Goal: Check status: Check status

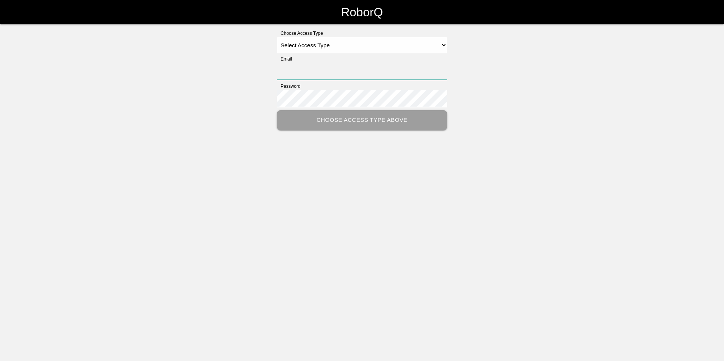
type input "[EMAIL_ADDRESS][DOMAIN_NAME]"
click at [362, 42] on select "Select Access Type Admin Customer Supervisor Worker" at bounding box center [362, 45] width 170 height 17
select select "Customer"
click at [277, 37] on select "Select Access Type Admin Customer Supervisor Worker" at bounding box center [362, 45] width 170 height 17
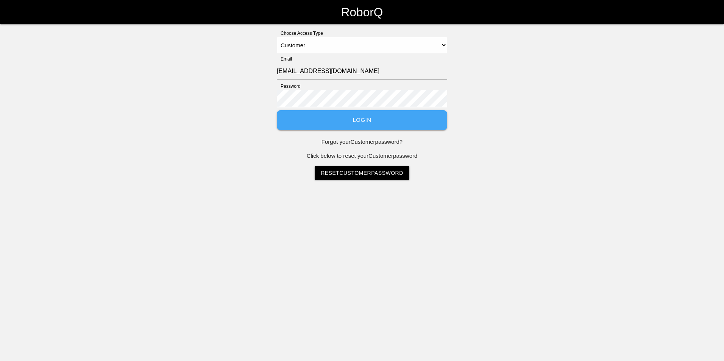
click at [332, 119] on button "Login" at bounding box center [362, 120] width 170 height 20
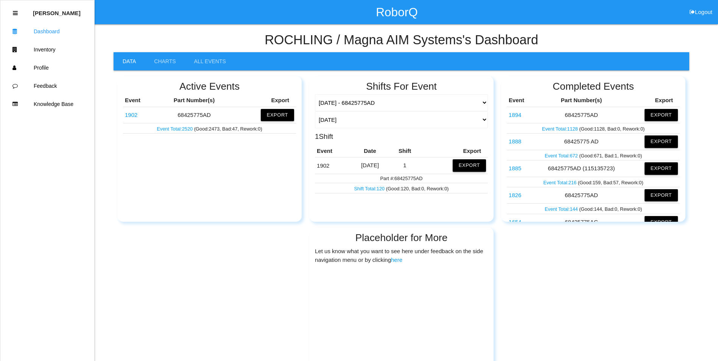
click at [134, 117] on link "1902" at bounding box center [131, 115] width 12 height 6
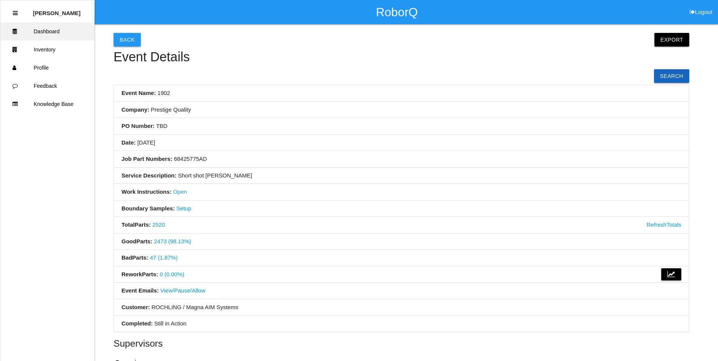
click at [51, 31] on link "Dashboard" at bounding box center [47, 31] width 94 height 18
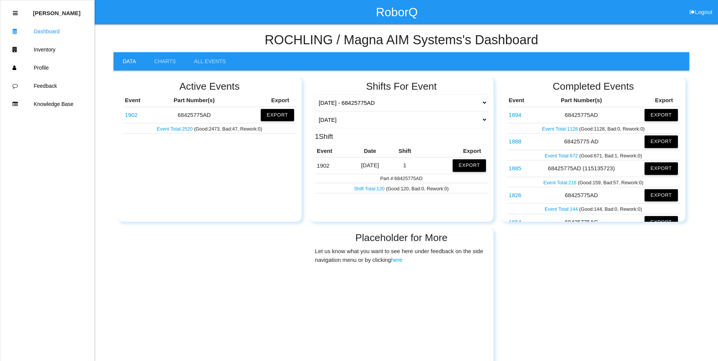
click at [173, 130] on link "Event Total: 2520" at bounding box center [175, 129] width 37 height 6
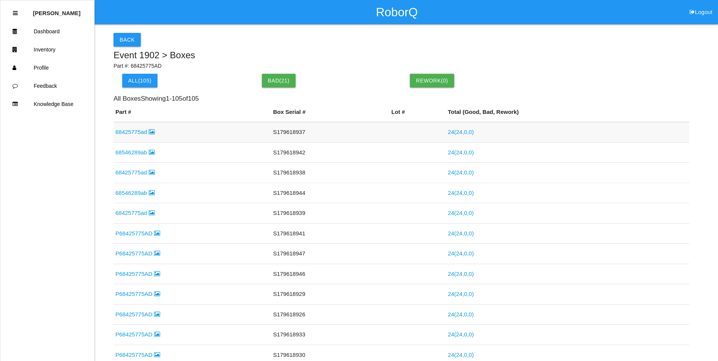
scroll to position [38, 0]
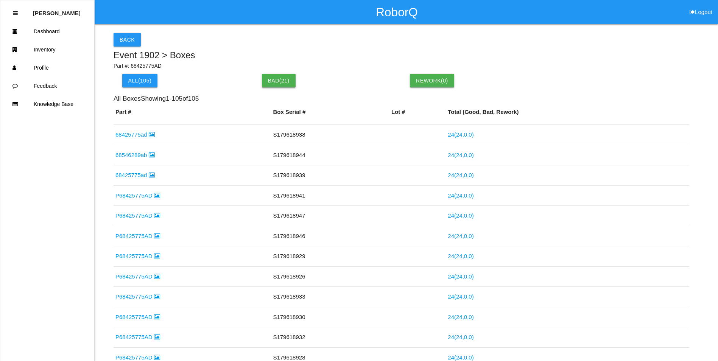
click at [280, 80] on button "Bad( 21 )" at bounding box center [279, 81] width 34 height 14
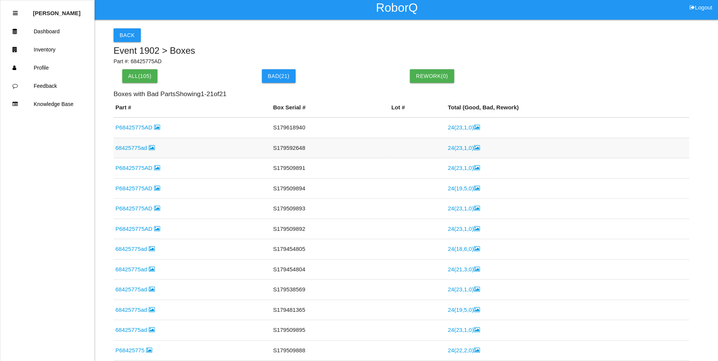
scroll to position [0, 0]
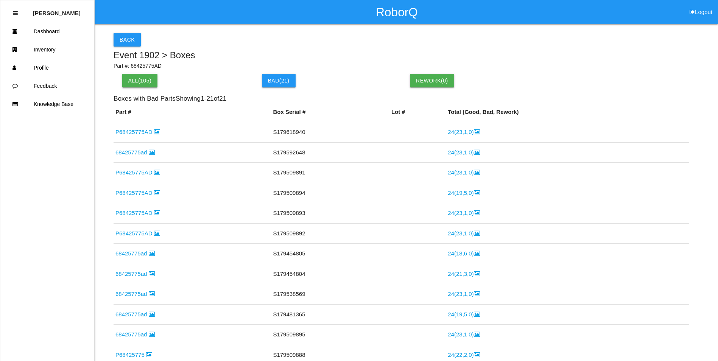
click at [148, 83] on button "All( 105 )" at bounding box center [140, 81] width 36 height 14
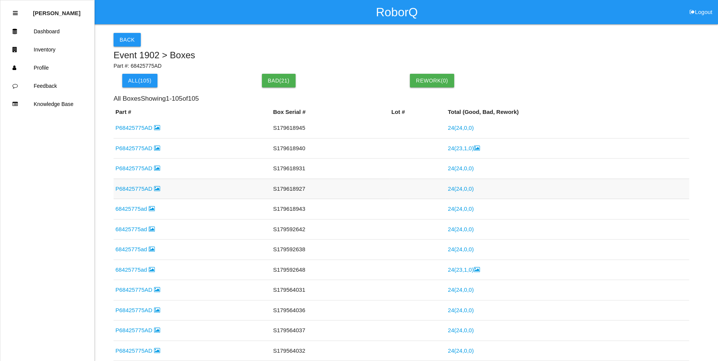
scroll to position [303, 0]
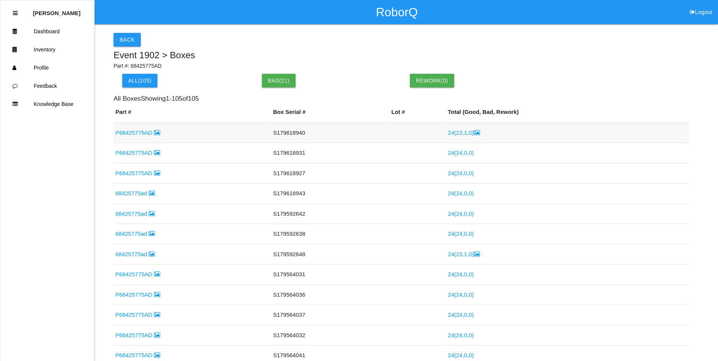
click at [138, 133] on link "P68425775AD" at bounding box center [137, 132] width 45 height 6
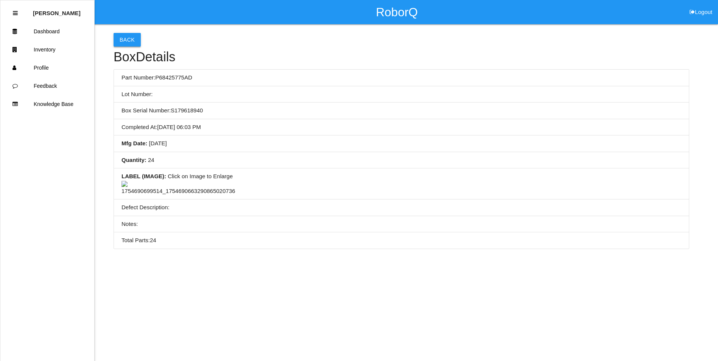
click at [126, 41] on button "Back" at bounding box center [127, 40] width 27 height 14
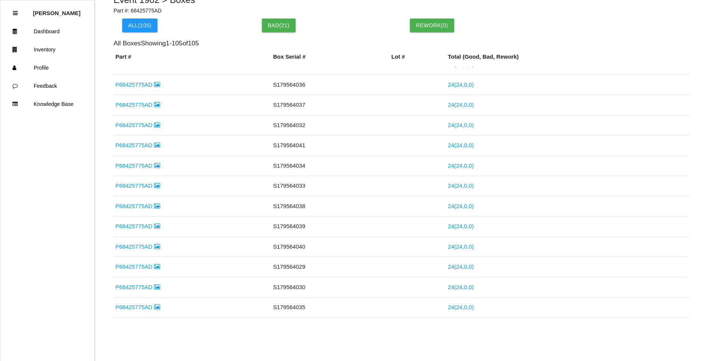
scroll to position [761, 0]
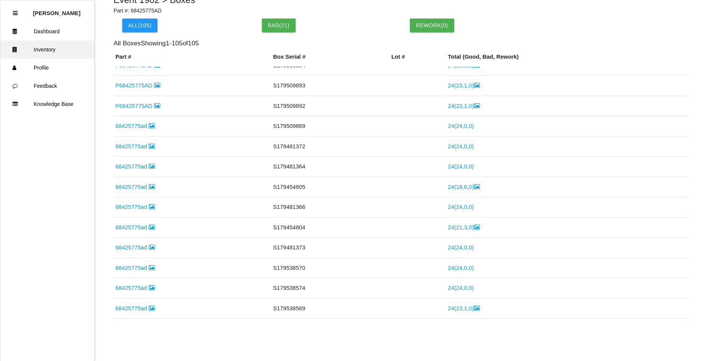
click at [56, 40] on link "Inventory" at bounding box center [47, 49] width 94 height 18
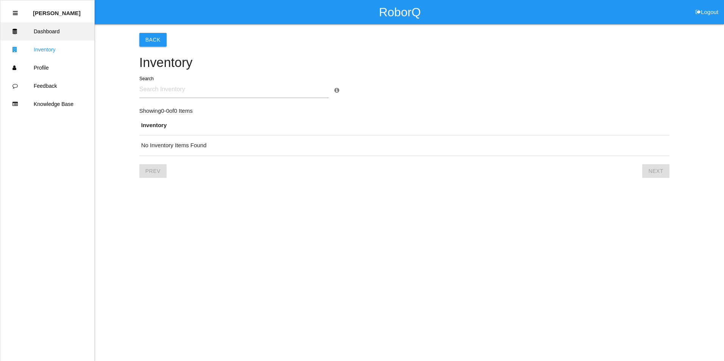
click at [54, 37] on link "Dashboard" at bounding box center [47, 31] width 94 height 18
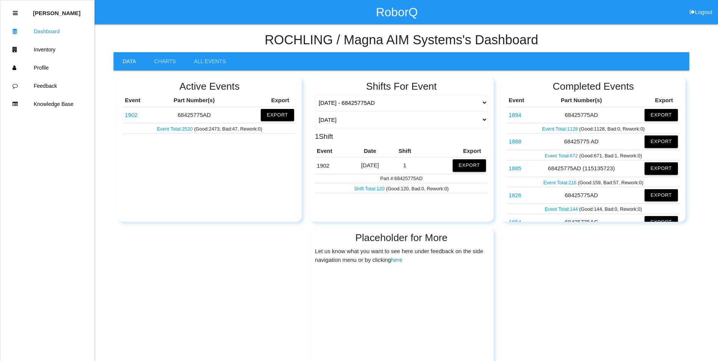
click at [172, 131] on link "Event Total: 2520" at bounding box center [175, 129] width 37 height 6
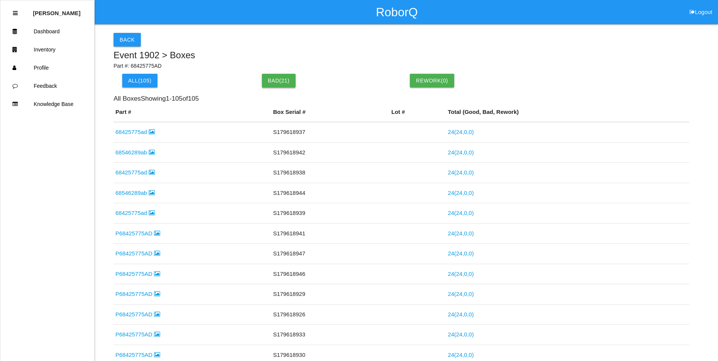
click at [286, 83] on button "Bad( 21 )" at bounding box center [279, 81] width 34 height 14
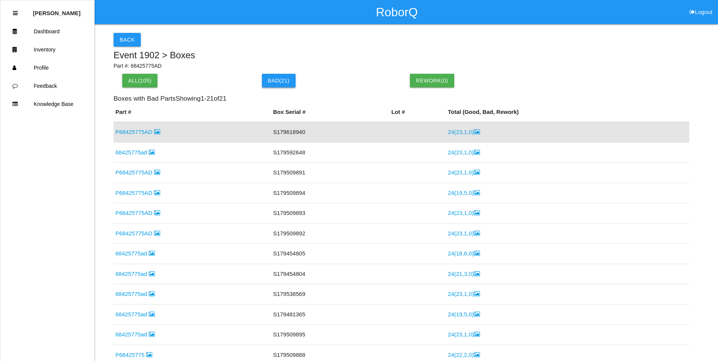
scroll to position [0, 0]
click at [433, 84] on button "Rework( 0 )" at bounding box center [432, 81] width 44 height 14
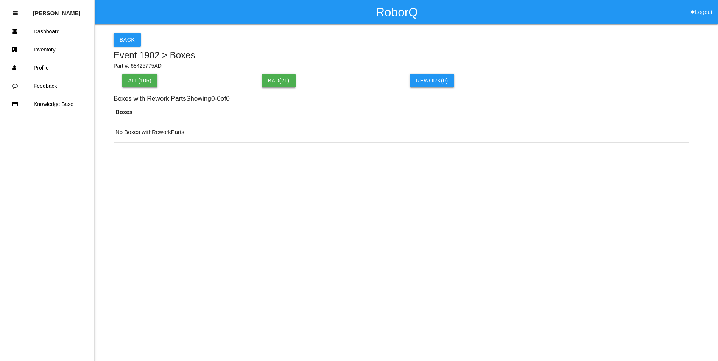
click at [280, 80] on button "Bad( 21 )" at bounding box center [279, 81] width 34 height 14
